Goal: Check status: Check status

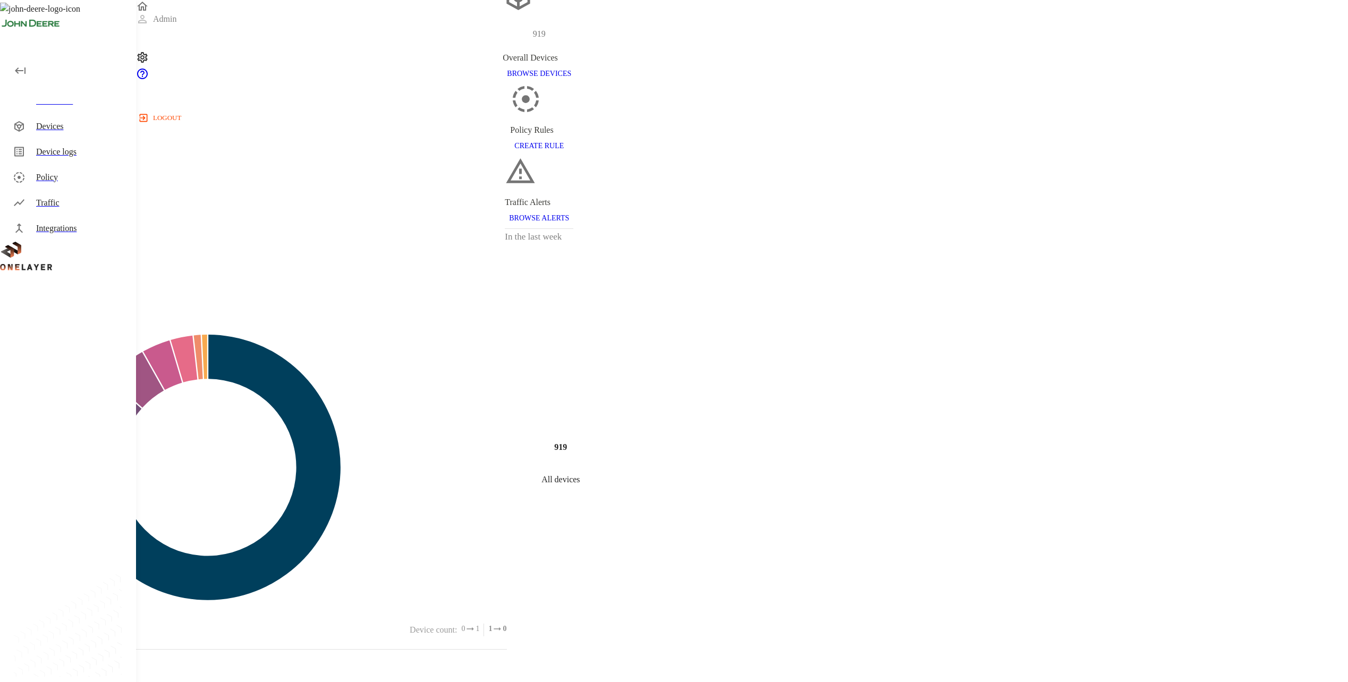
scroll to position [106, 0]
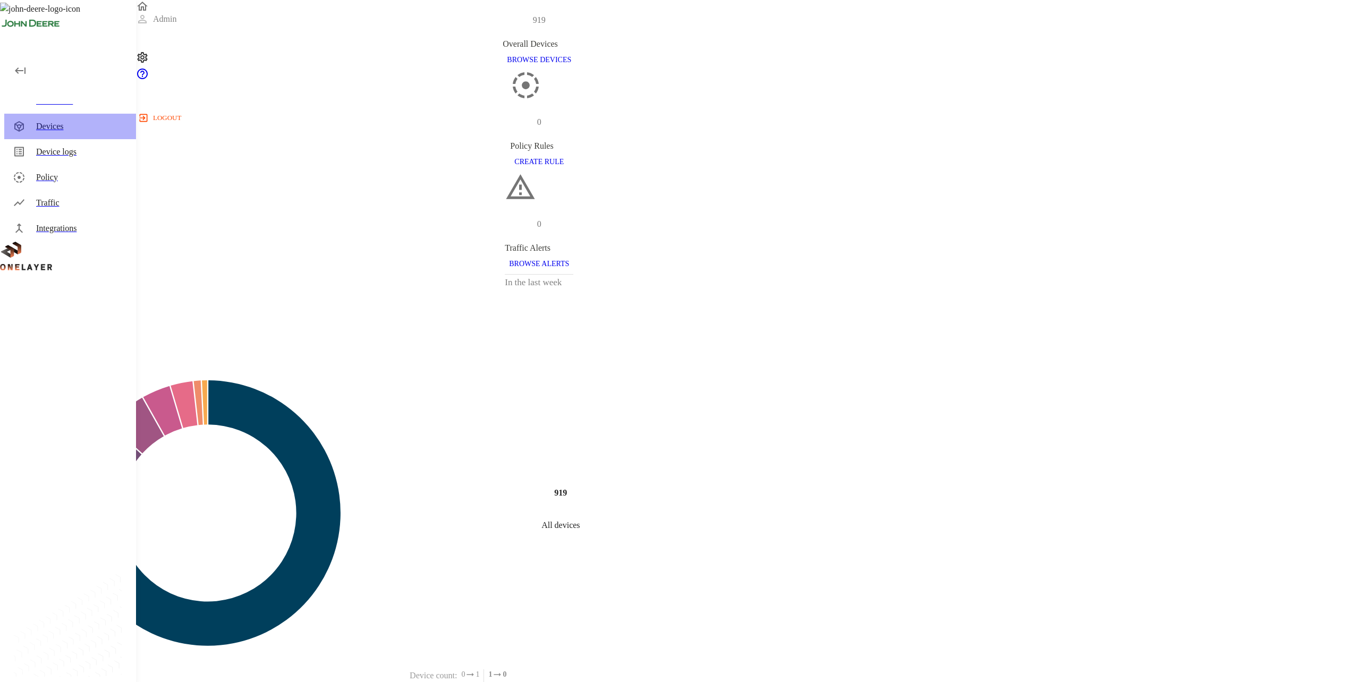
click at [77, 123] on div "Devices" at bounding box center [81, 126] width 91 height 13
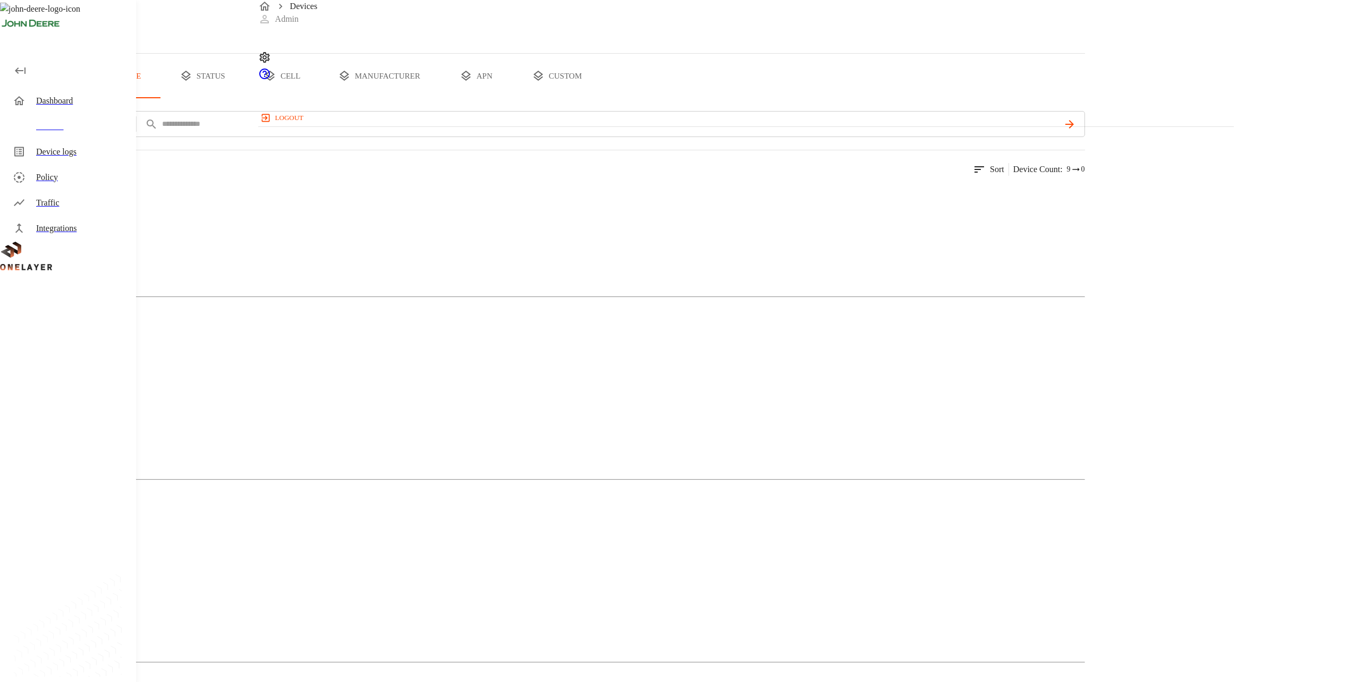
click at [82, 201] on img at bounding box center [51, 195] width 61 height 13
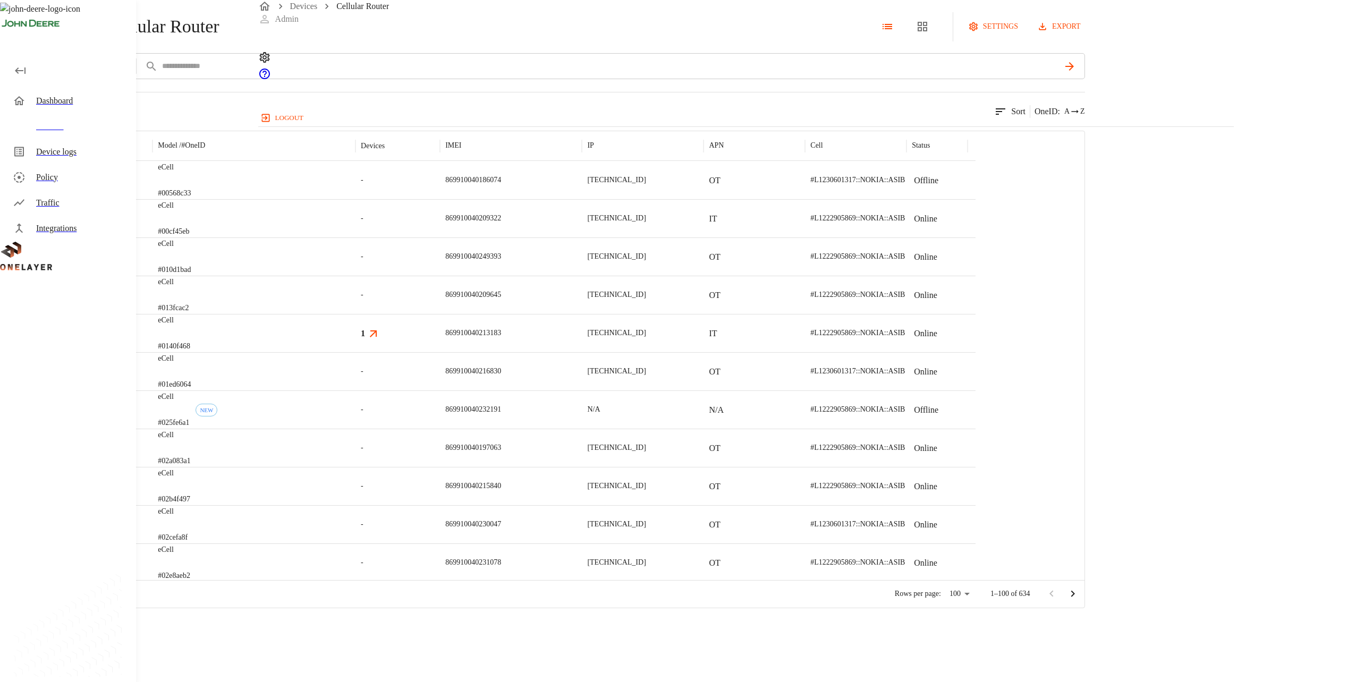
click at [355, 199] on div "eCell #00568c33" at bounding box center [253, 180] width 203 height 38
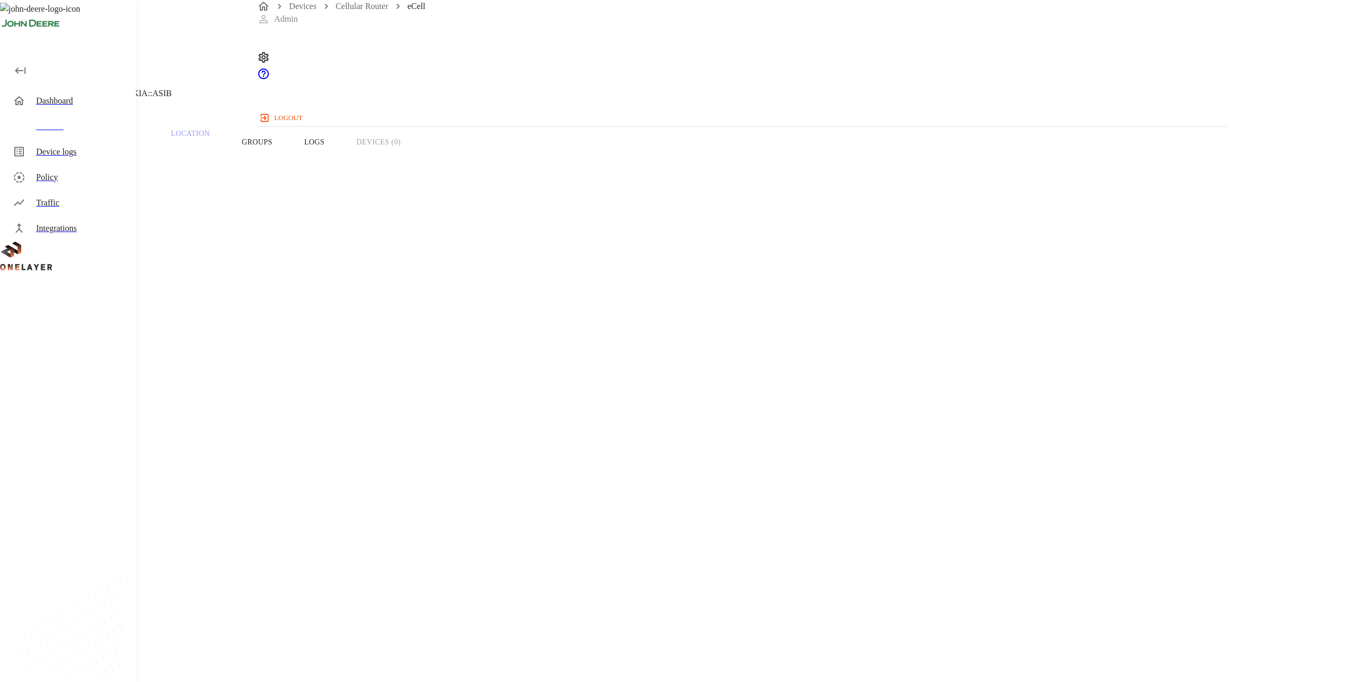
click at [114, 121] on div "Devices" at bounding box center [81, 126] width 91 height 13
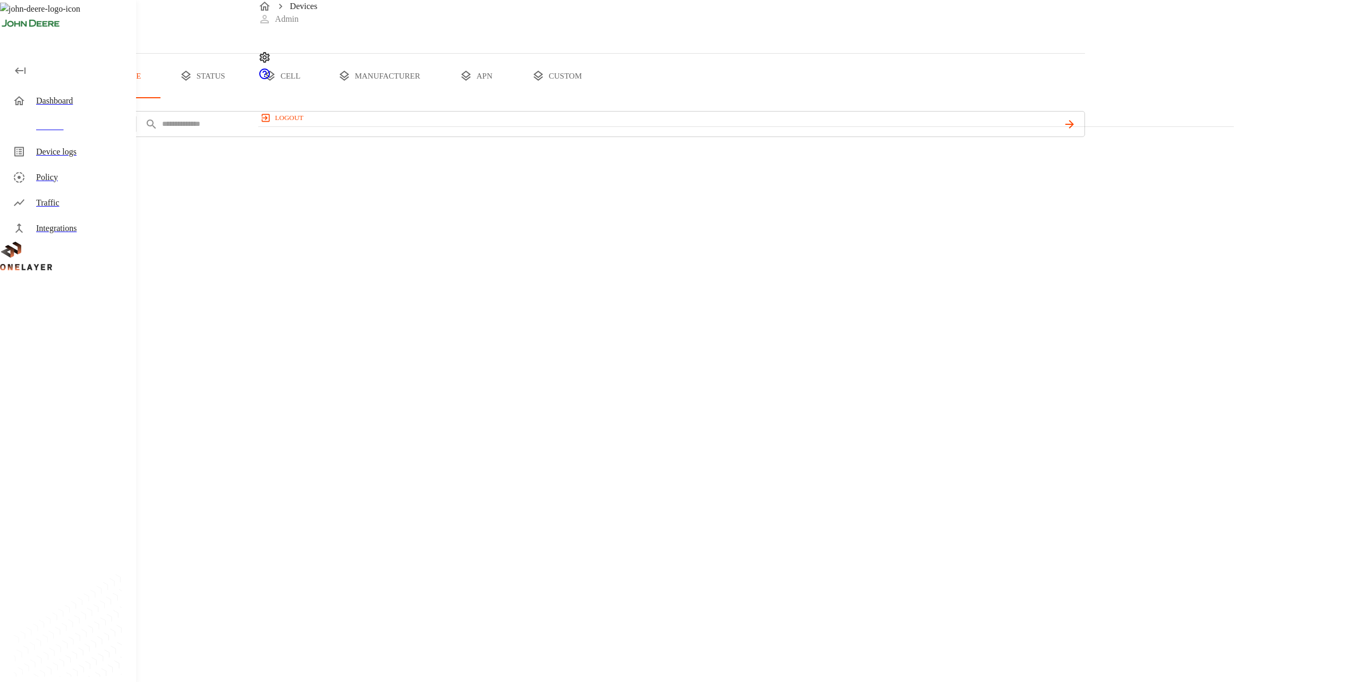
click at [242, 98] on button "status" at bounding box center [203, 76] width 80 height 45
click at [93, 211] on div "Traffic" at bounding box center [70, 203] width 132 height 26
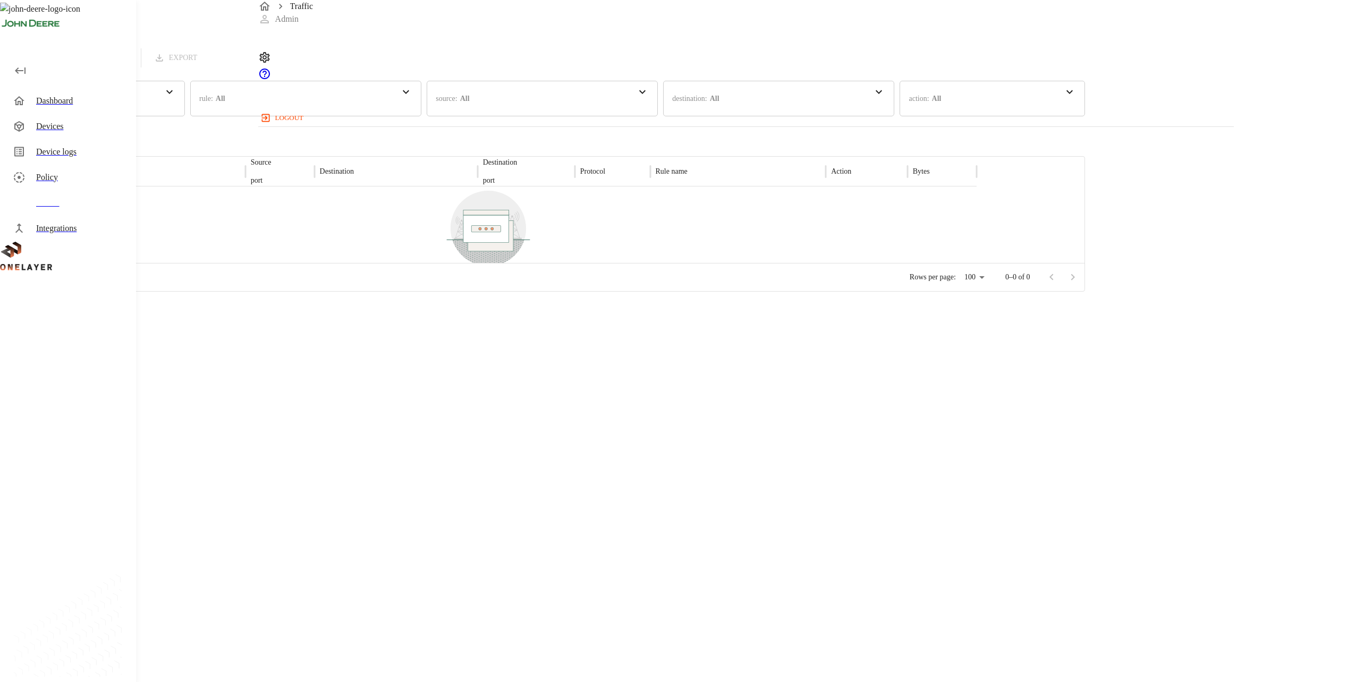
click at [67, 123] on div "Devices" at bounding box center [81, 126] width 91 height 13
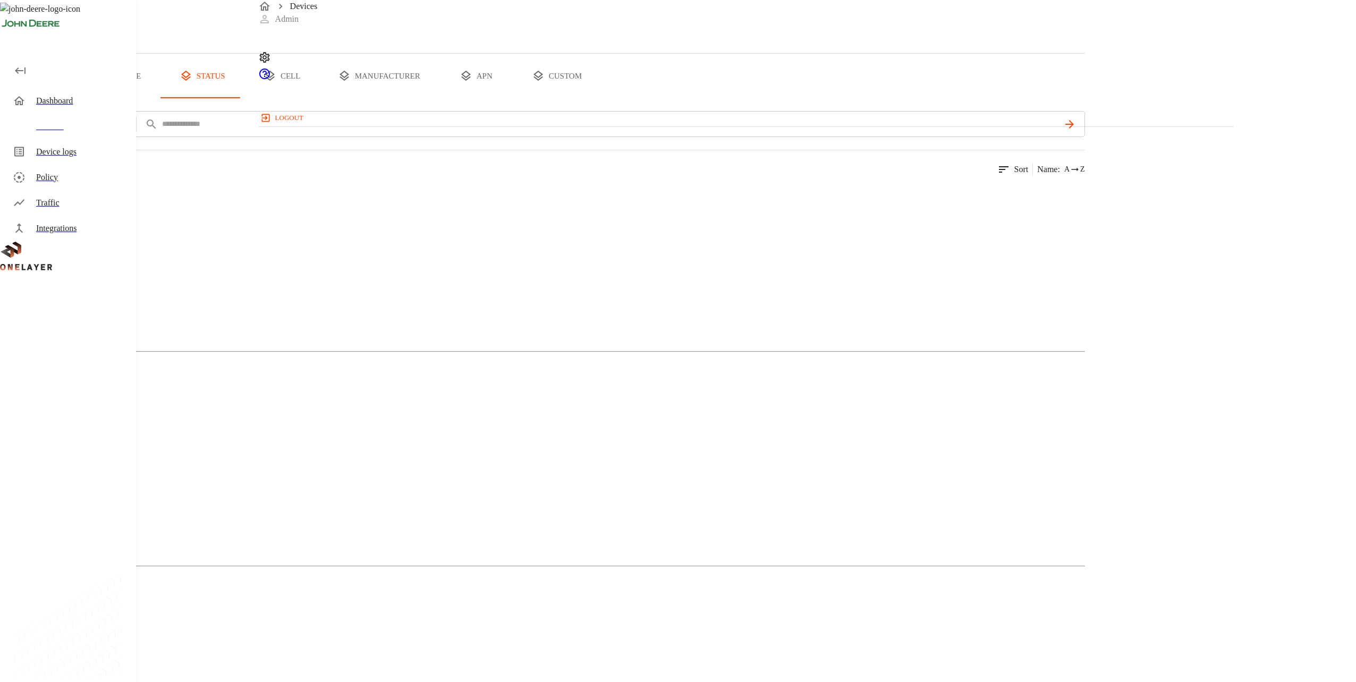
click at [83, 98] on button "all devices" at bounding box center [41, 76] width 83 height 45
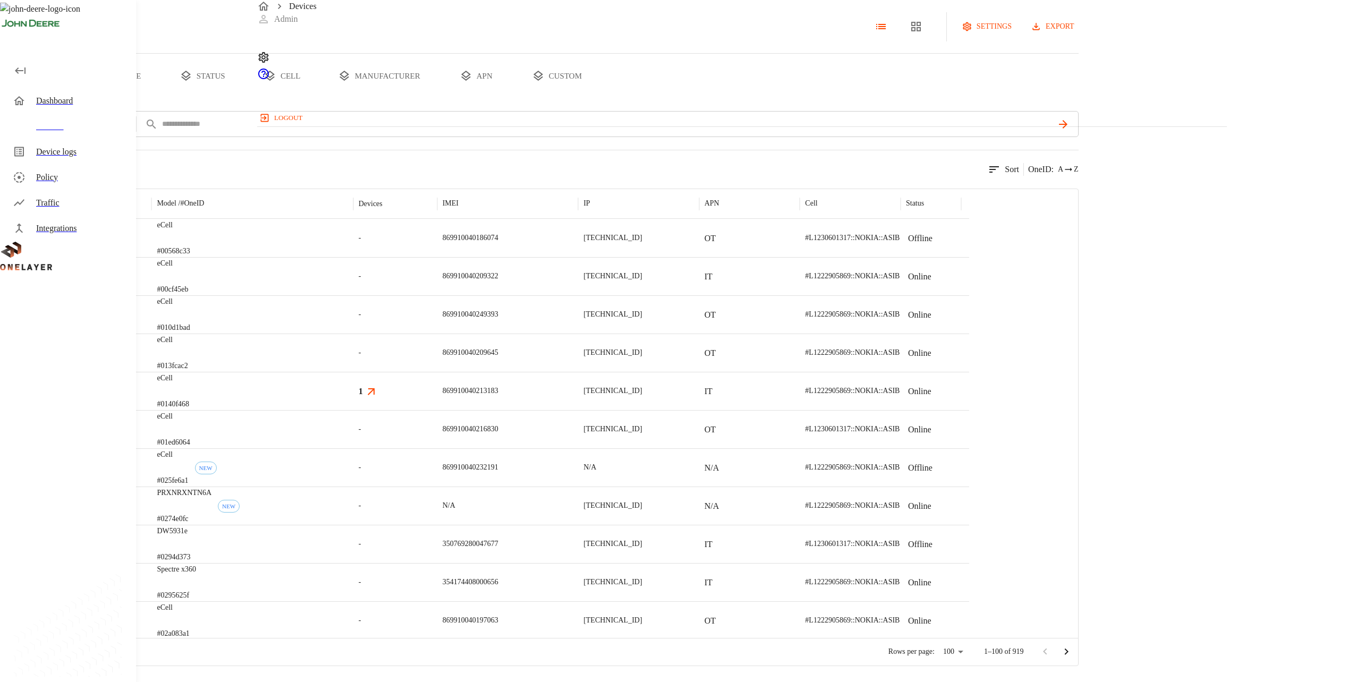
click at [353, 257] on div "eCell #00568c33" at bounding box center [251, 238] width 201 height 38
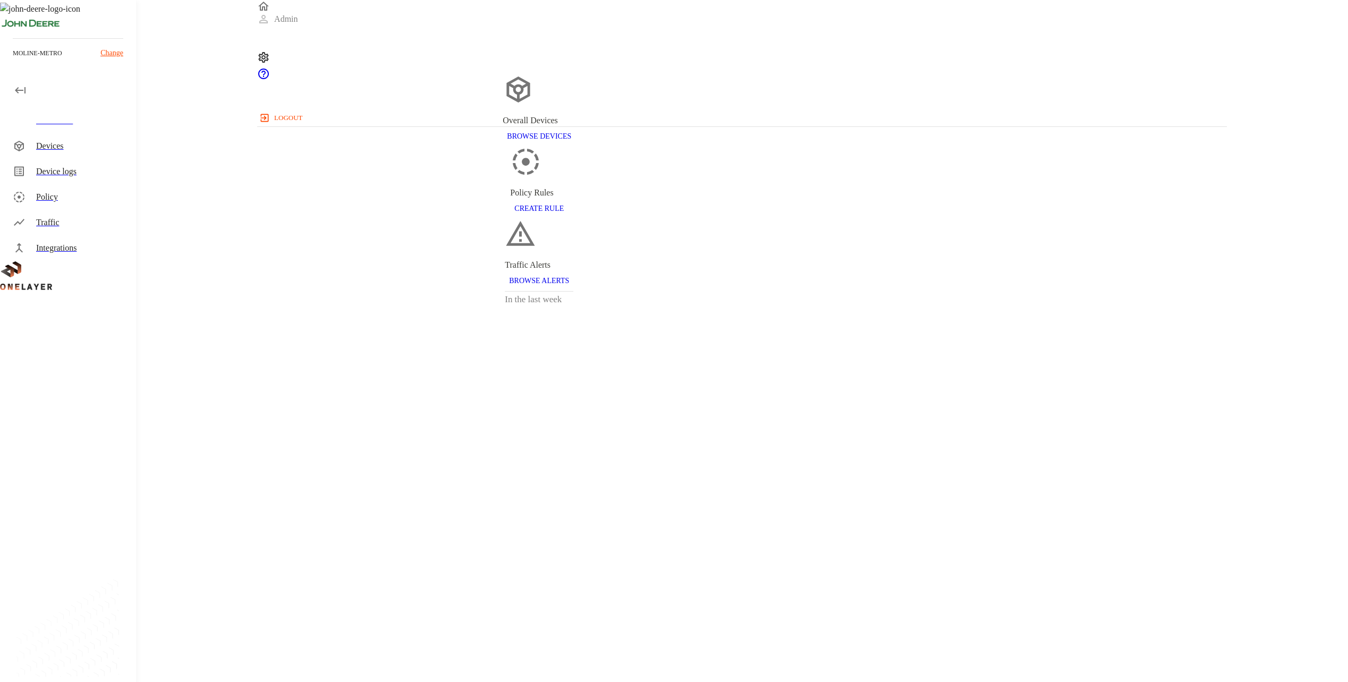
drag, startPoint x: 93, startPoint y: 140, endPoint x: 404, endPoint y: 220, distance: 321.5
click at [93, 140] on div "Devices" at bounding box center [81, 146] width 91 height 13
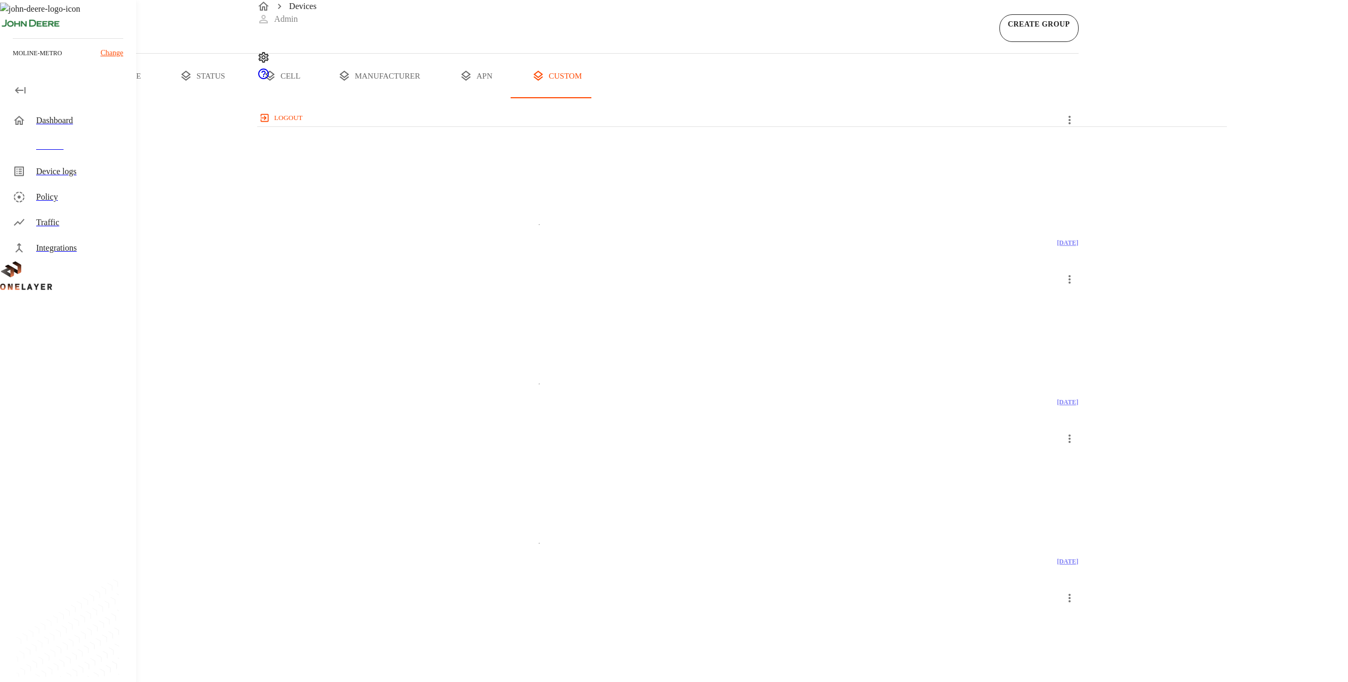
click at [337, 220] on div "ax_ot_row_unit_3_cell 2 Devices 2 Models" at bounding box center [539, 165] width 1079 height 109
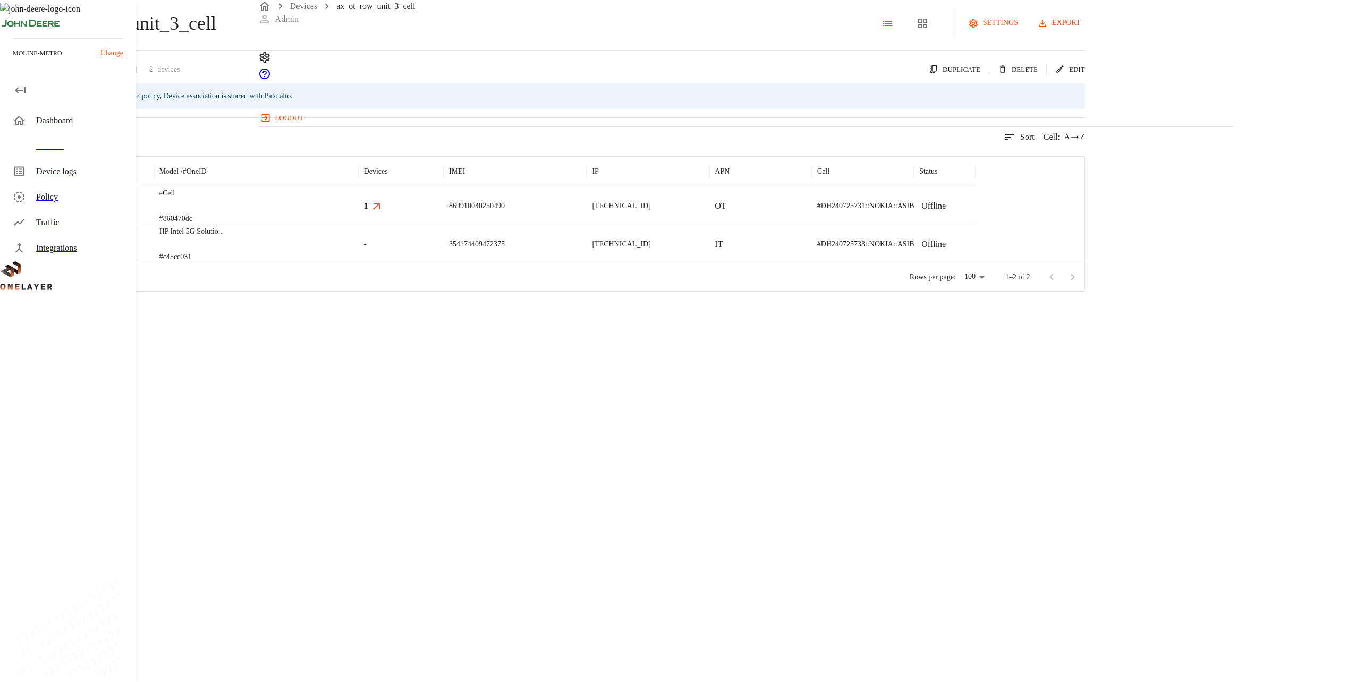
click at [359, 225] on div "eCell #860470dc" at bounding box center [256, 206] width 205 height 38
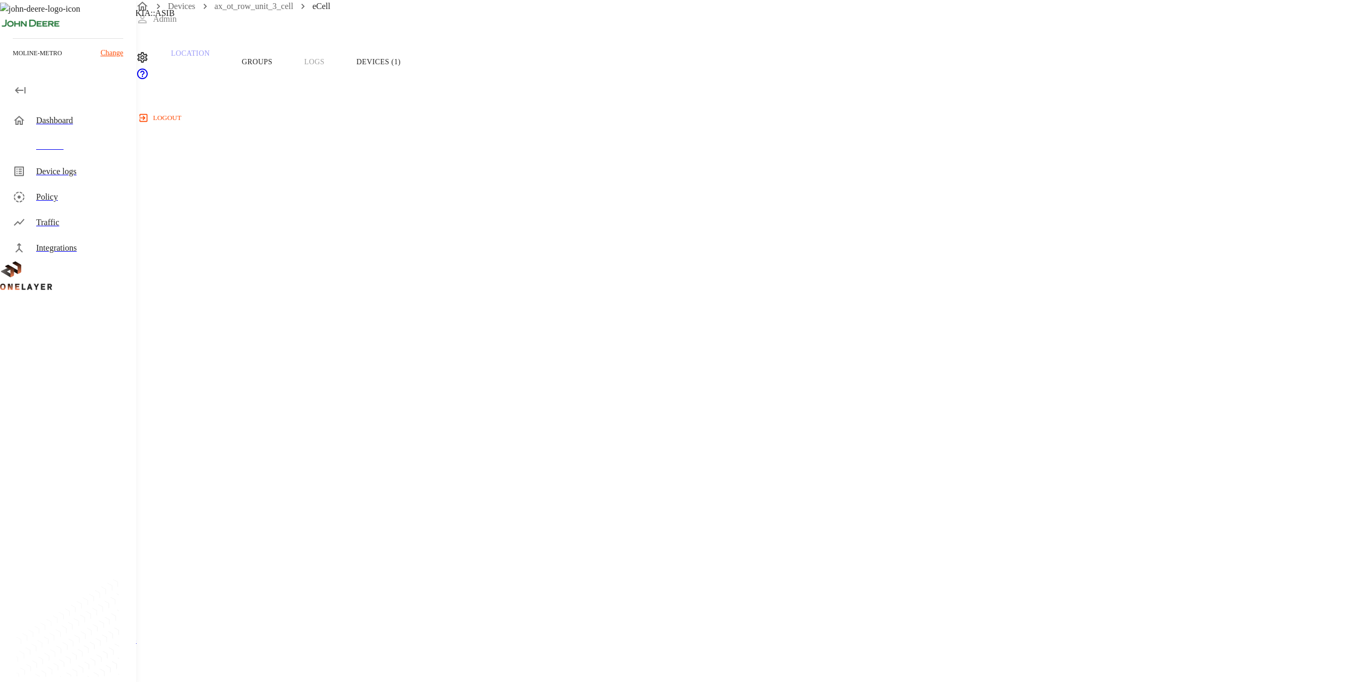
scroll to position [94, 0]
